Goal: Task Accomplishment & Management: Complete application form

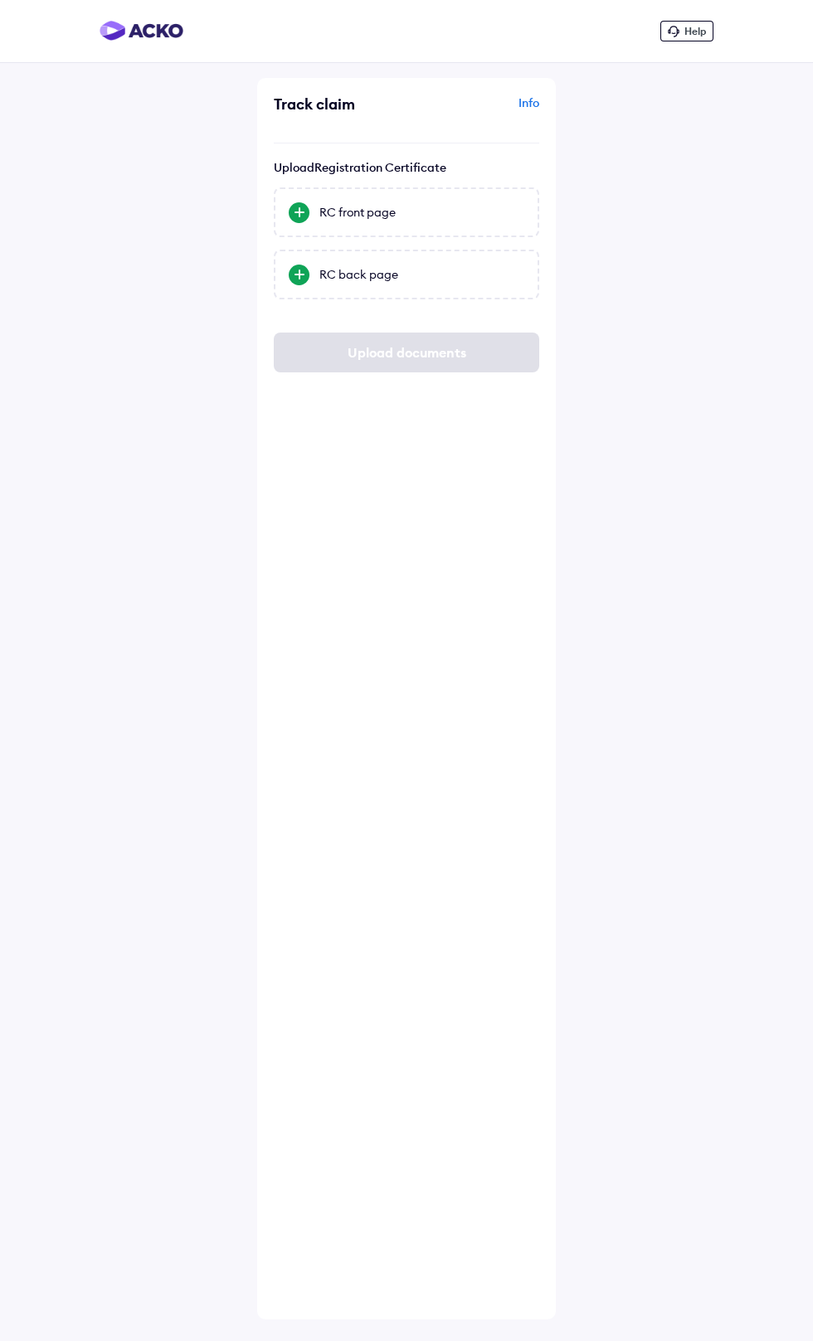
click at [372, 218] on div "RC front page" at bounding box center [421, 212] width 205 height 17
click at [0, 0] on input "RC front page" at bounding box center [0, 0] width 0 height 0
click at [432, 279] on div "RC back page" at bounding box center [421, 274] width 205 height 17
click at [0, 0] on input "RC back page" at bounding box center [0, 0] width 0 height 0
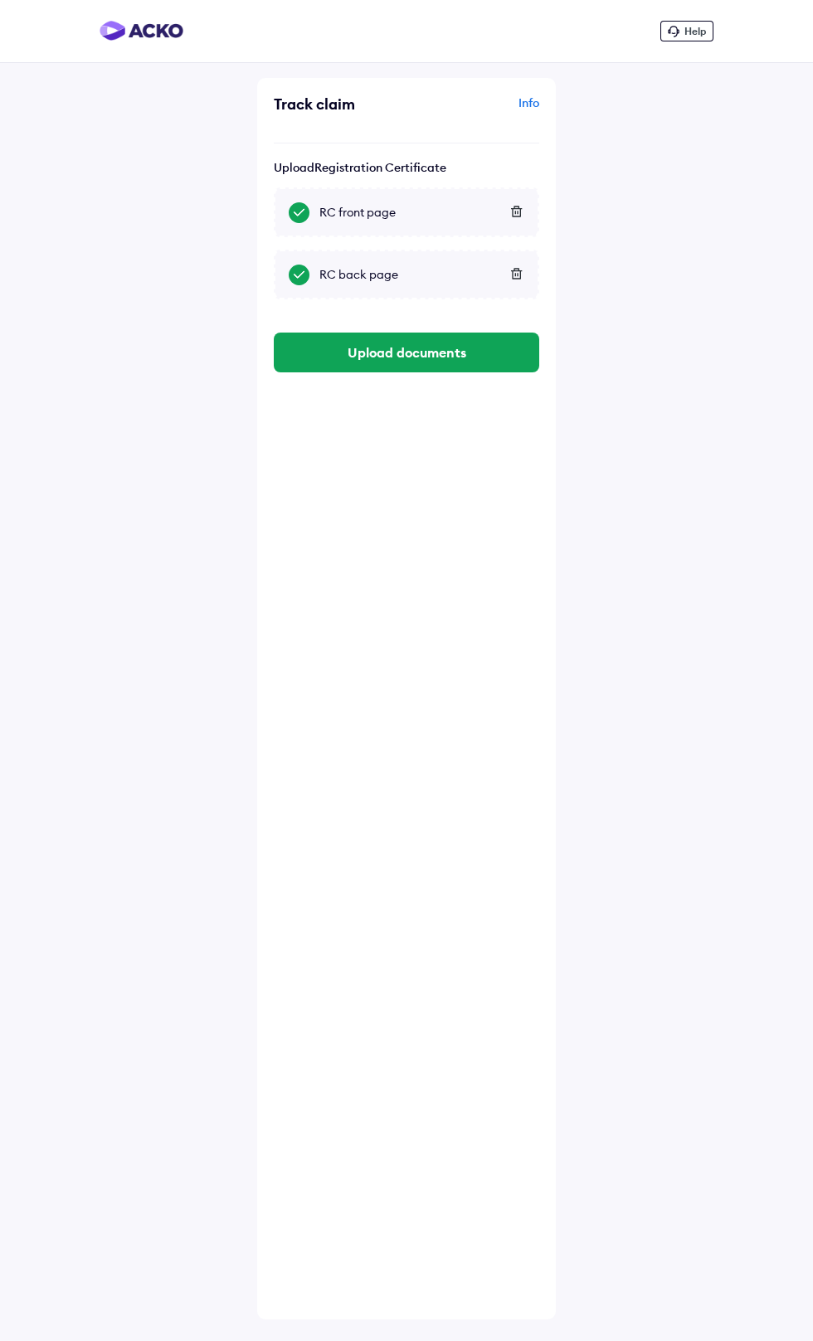
click at [446, 360] on button "Upload documents" at bounding box center [406, 353] width 265 height 40
